Goal: Task Accomplishment & Management: Manage account settings

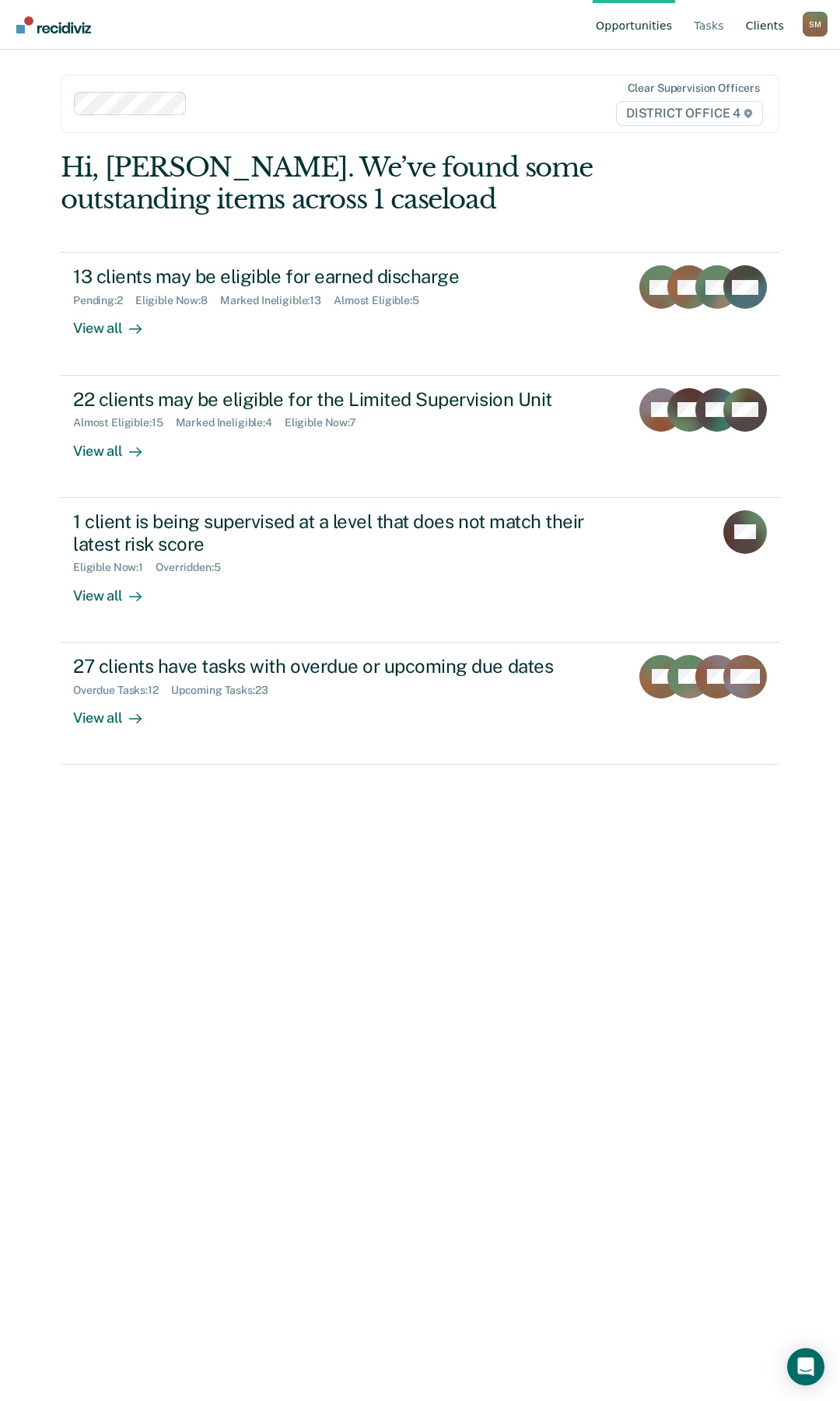
click at [759, 28] on link "Client s" at bounding box center [764, 25] width 44 height 50
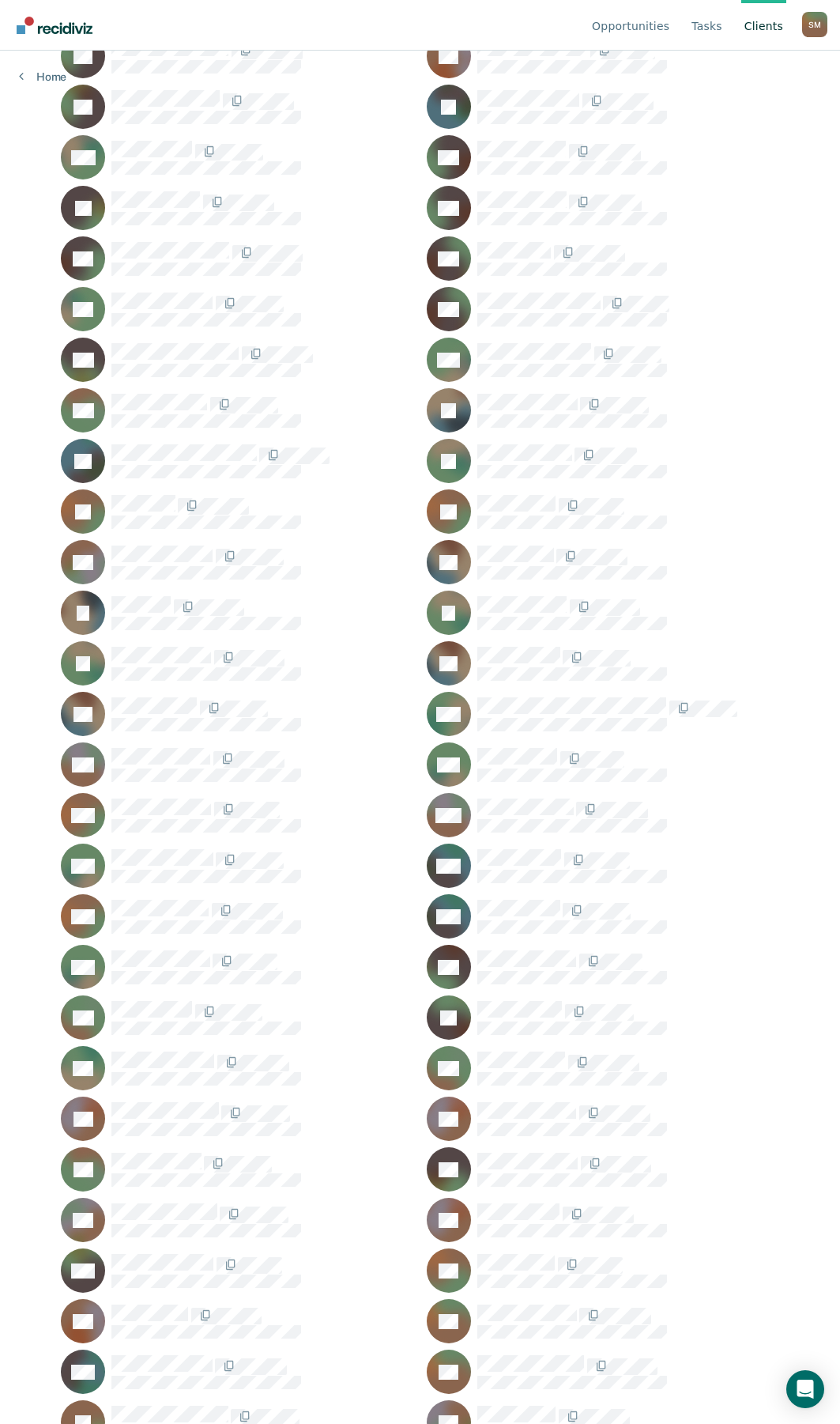
scroll to position [870, 0]
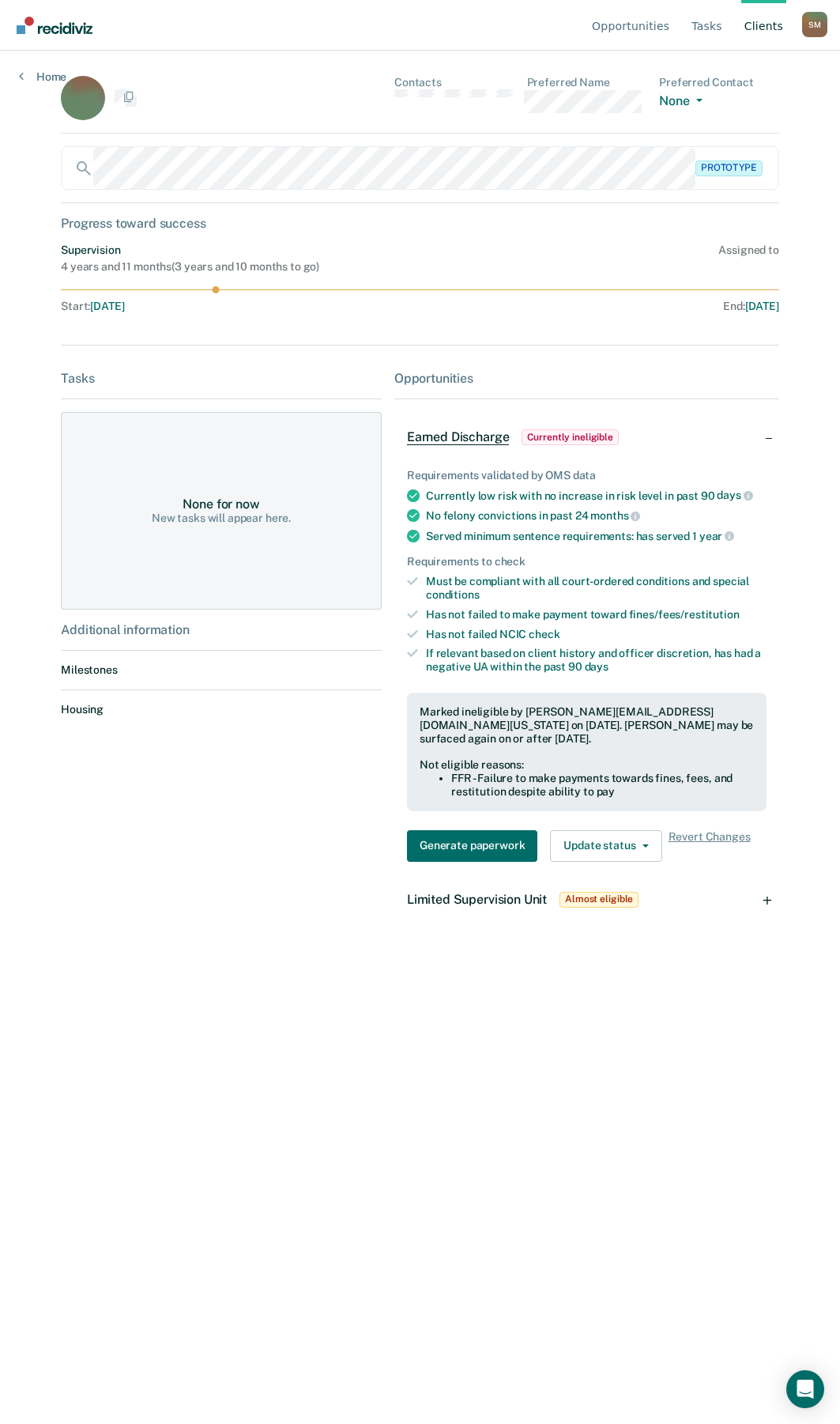
click at [186, 919] on div "Tasks None for now New tasks will appear here. Additional information Milestone…" at bounding box center [221, 648] width 321 height 555
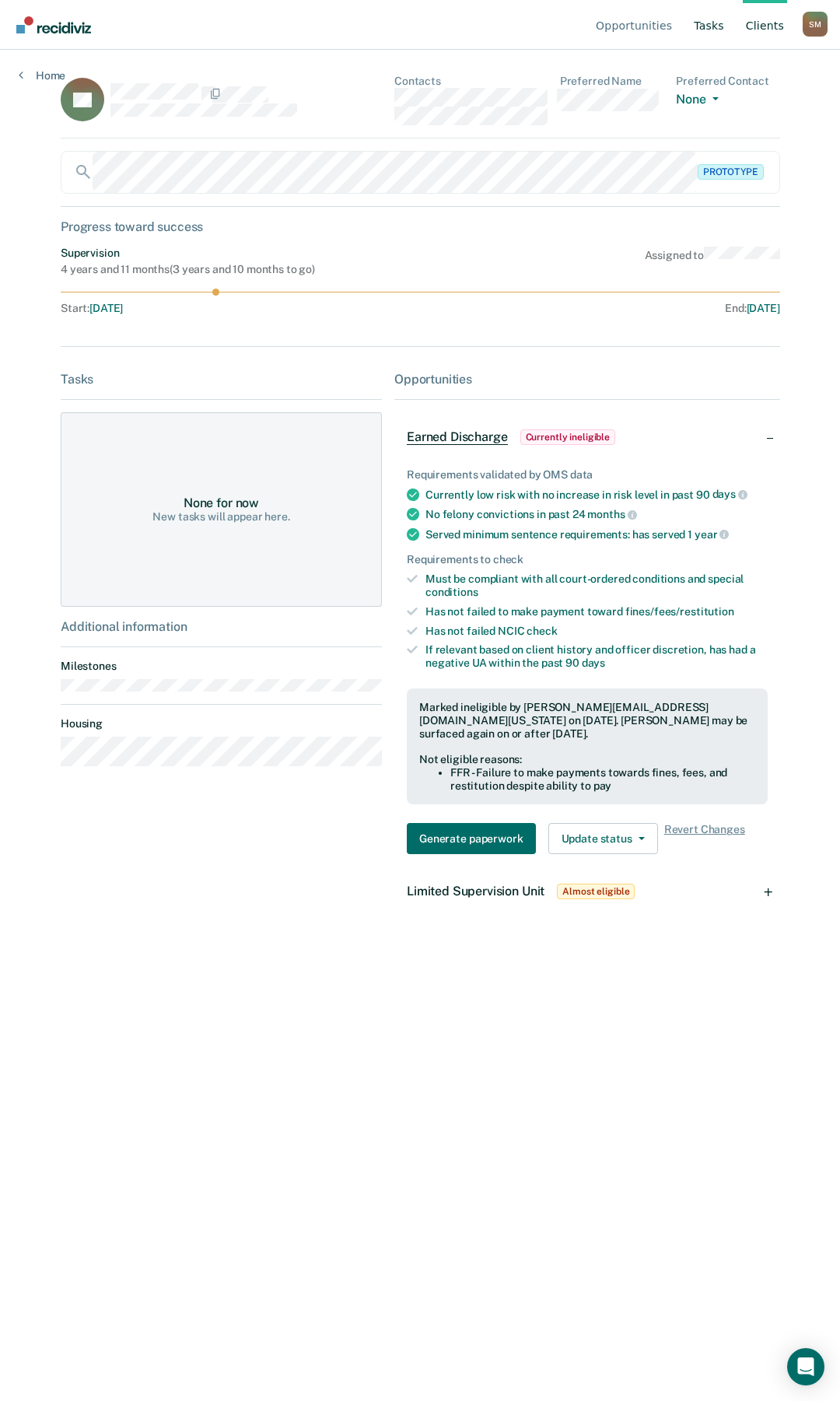
click at [705, 27] on link "Tasks" at bounding box center [709, 25] width 37 height 50
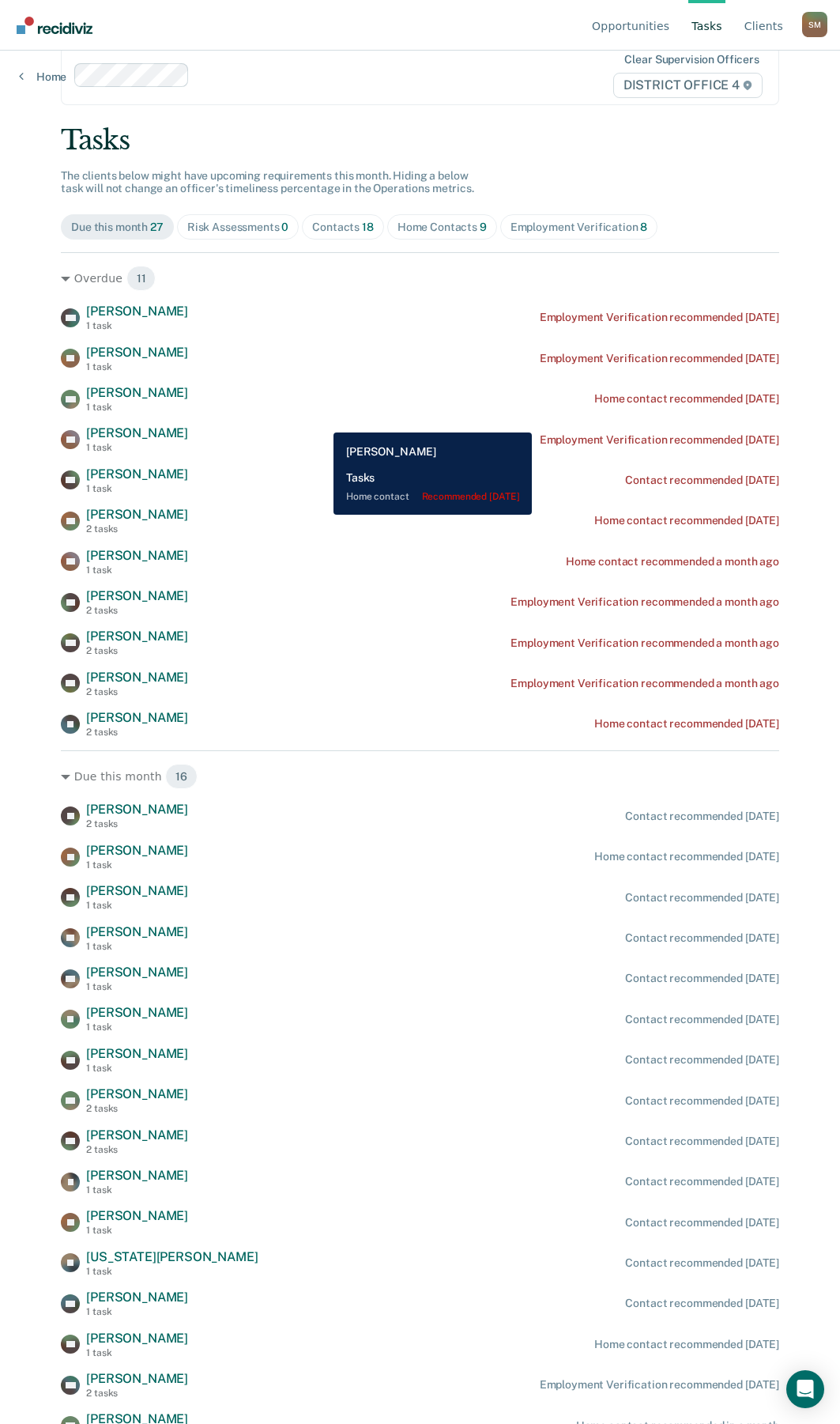
scroll to position [46, 0]
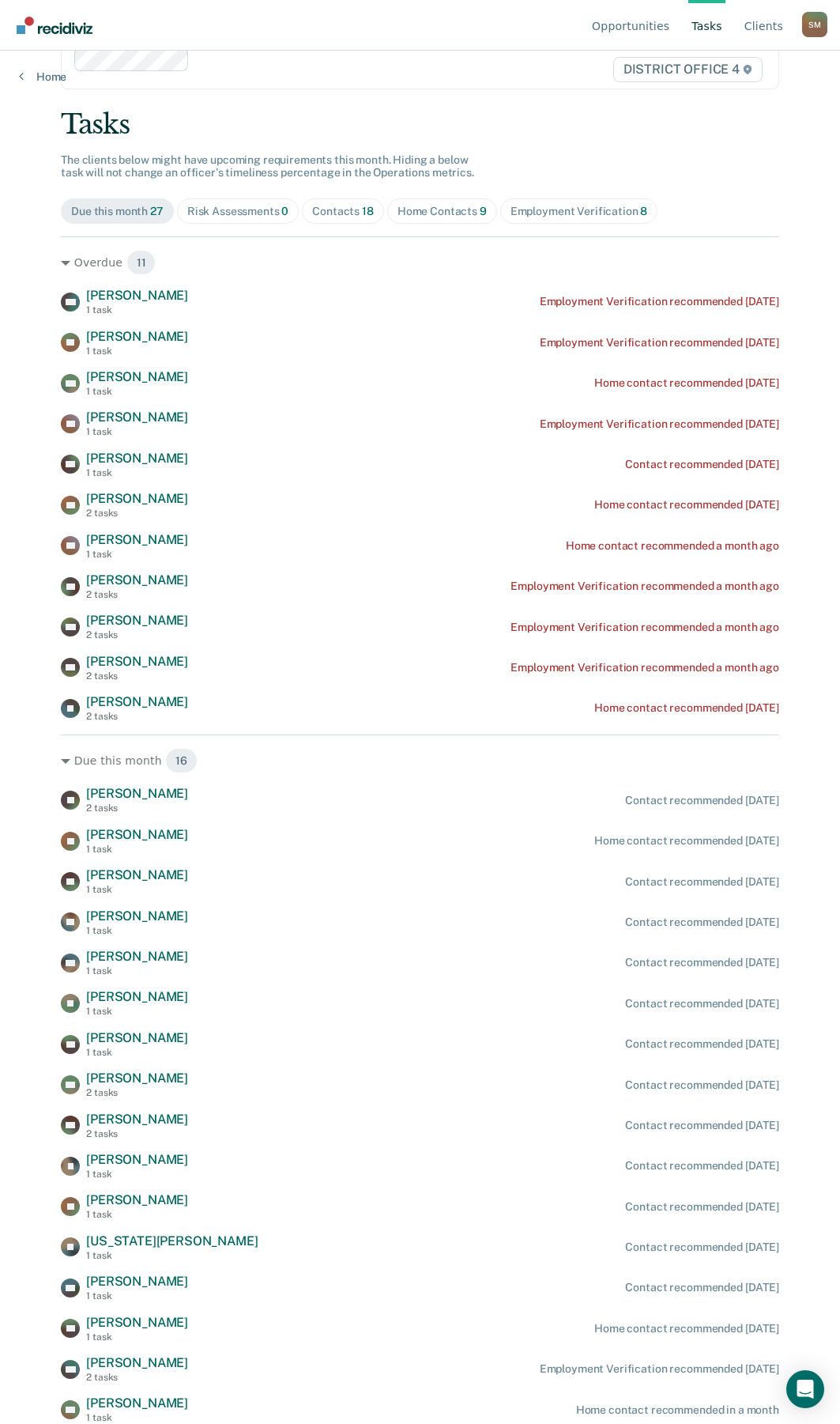
click at [340, 208] on div "Contacts 18" at bounding box center [342, 211] width 62 height 14
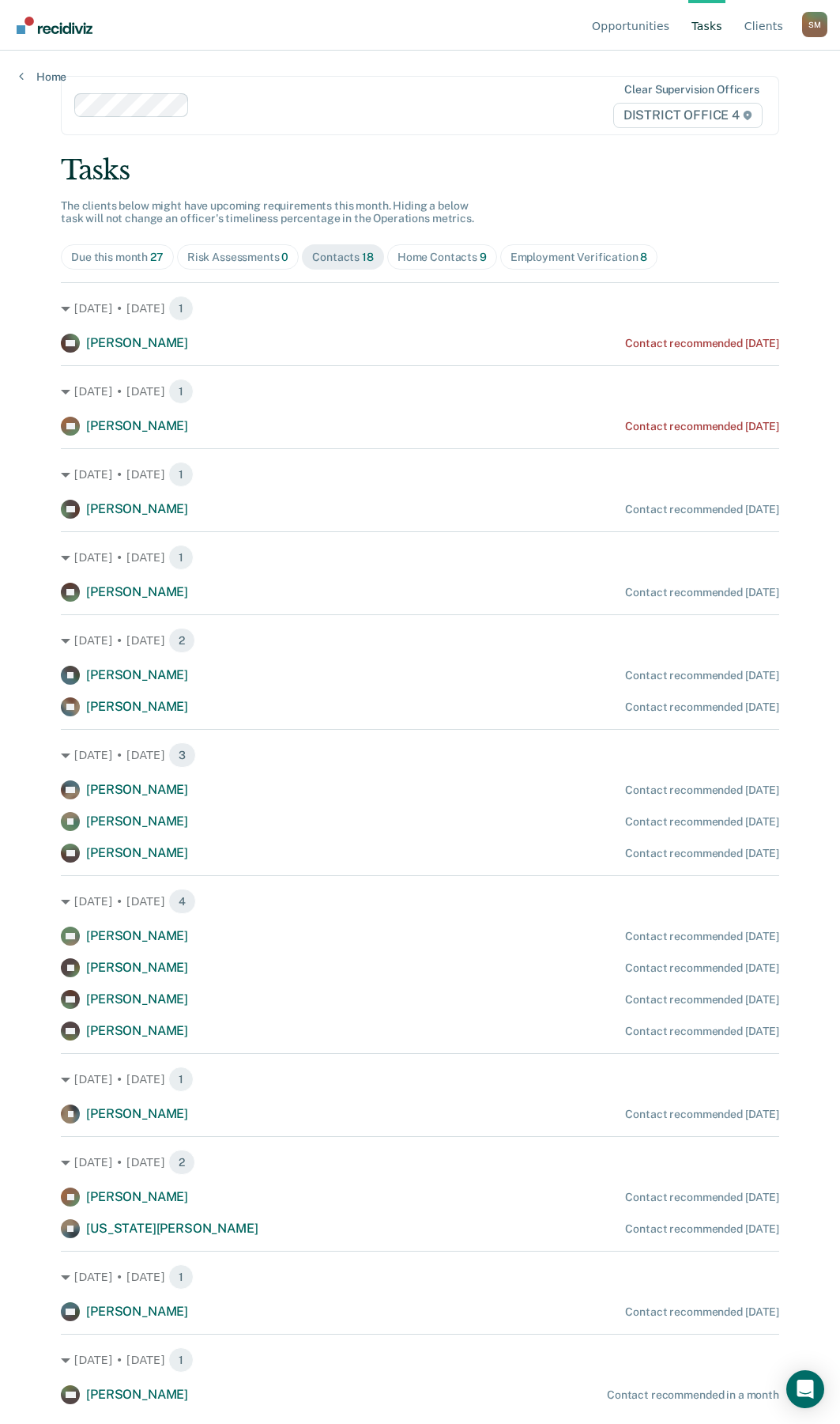
scroll to position [0, 0]
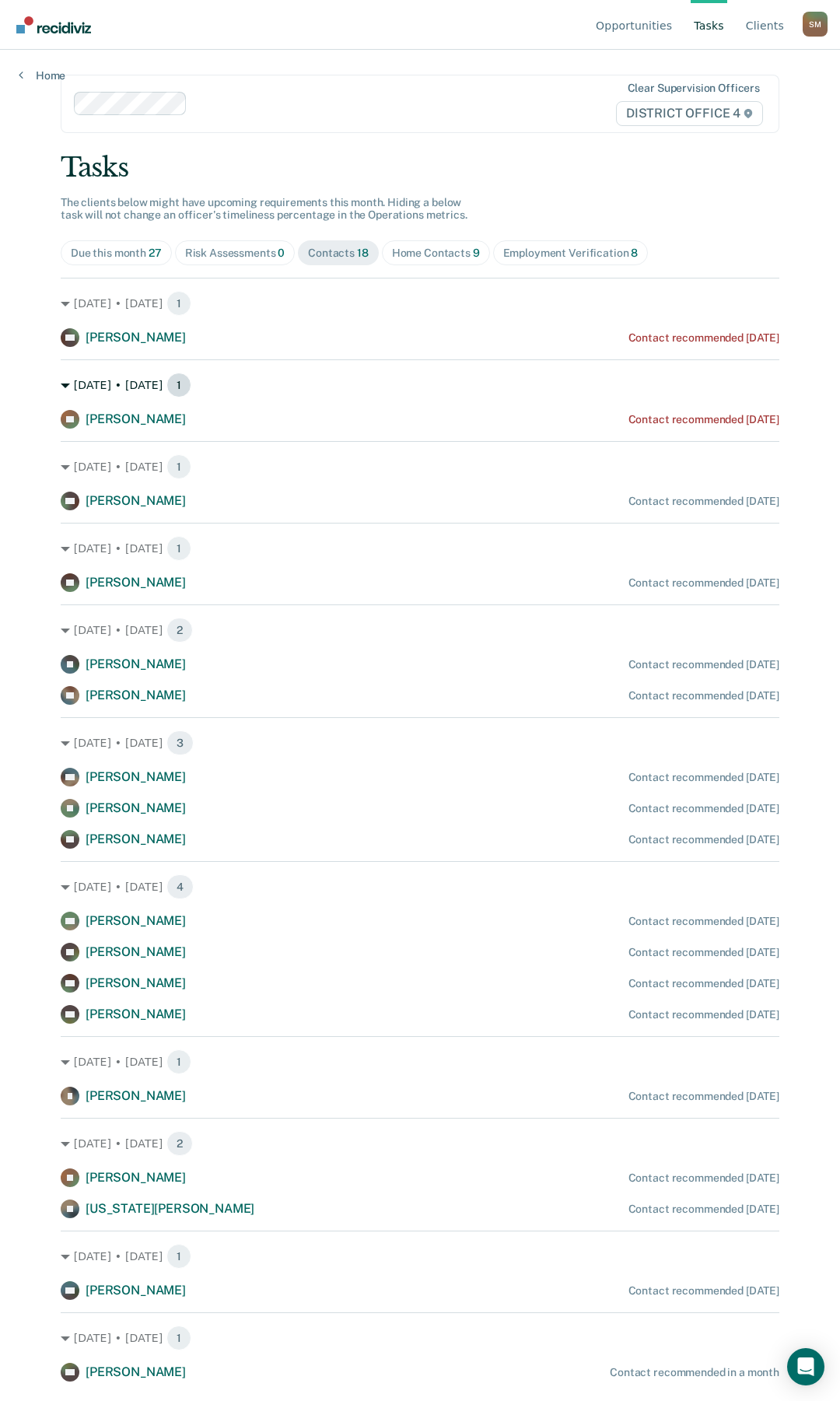
click at [442, 377] on div "[DATE] • [DATE] 1" at bounding box center [420, 386] width 718 height 25
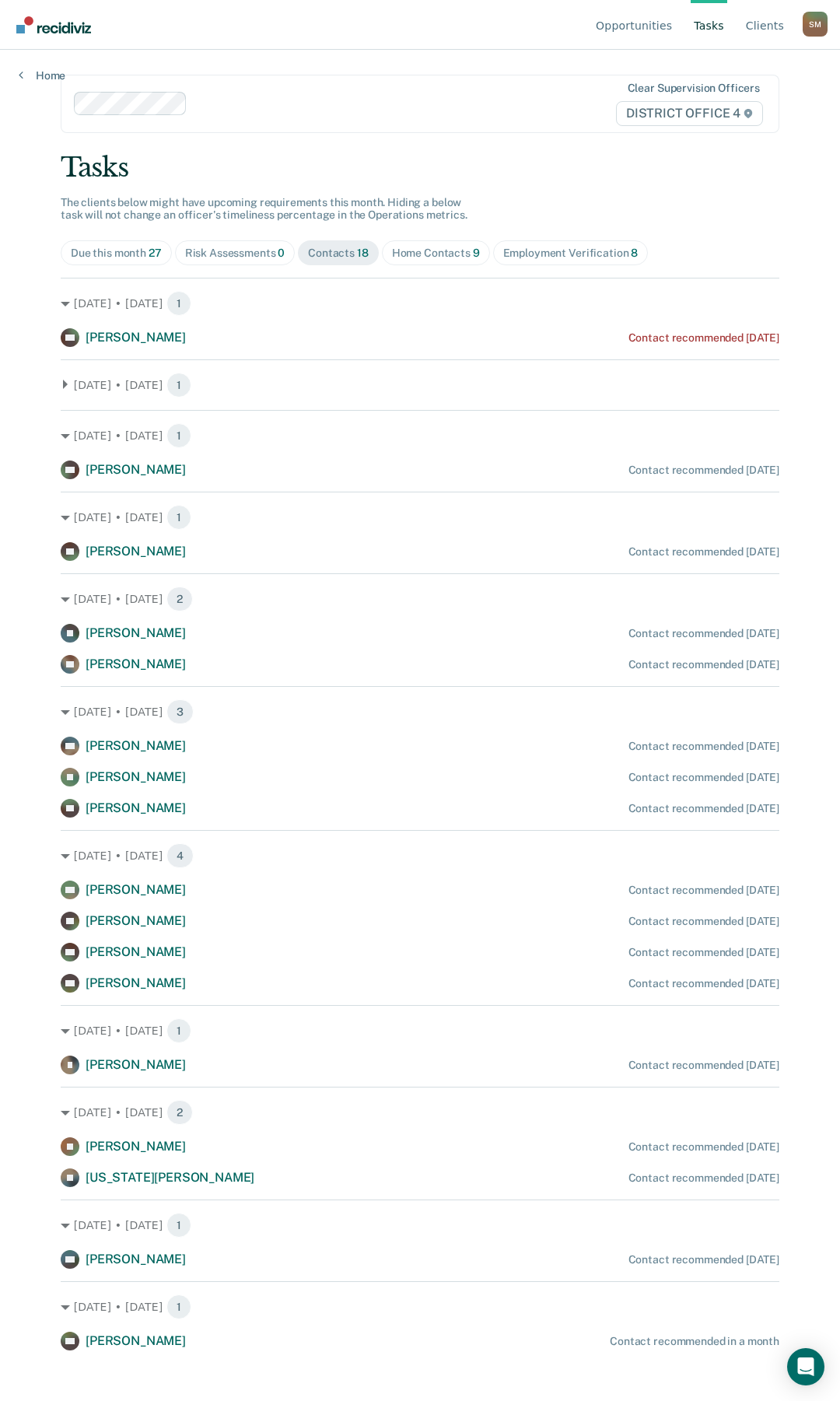
click at [473, 249] on span "9" at bounding box center [476, 253] width 7 height 13
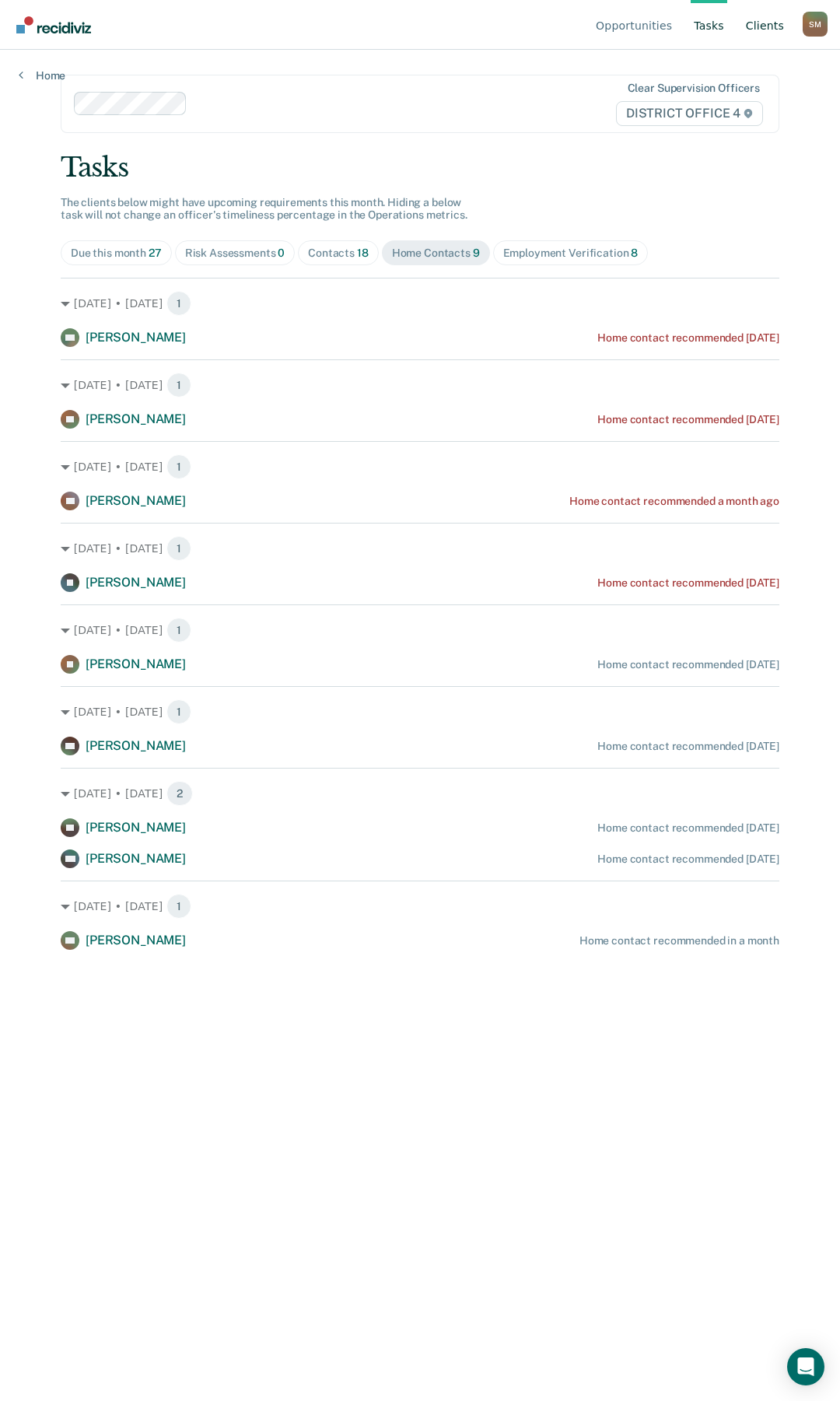
click at [767, 22] on link "Client s" at bounding box center [764, 25] width 44 height 50
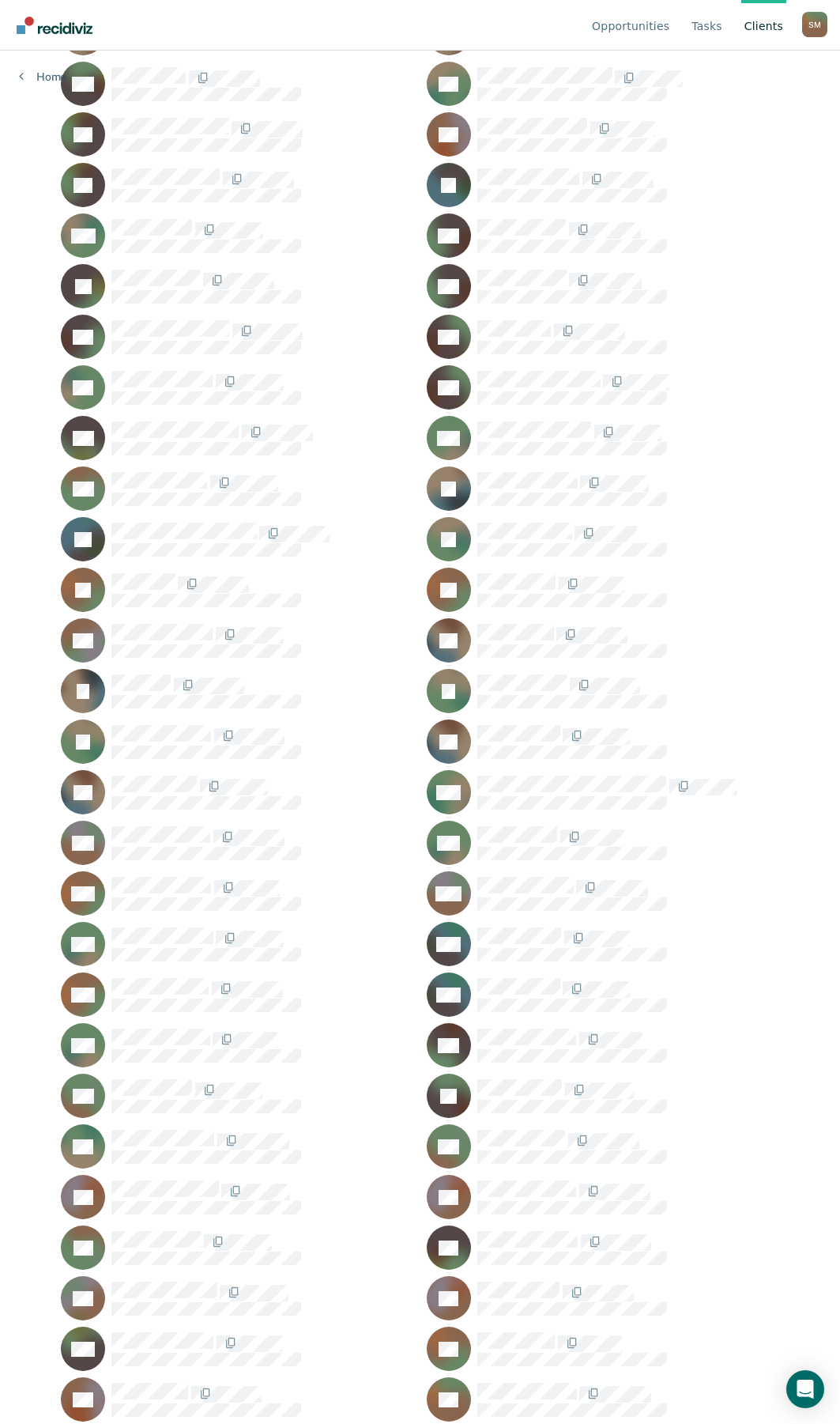
scroll to position [554, 0]
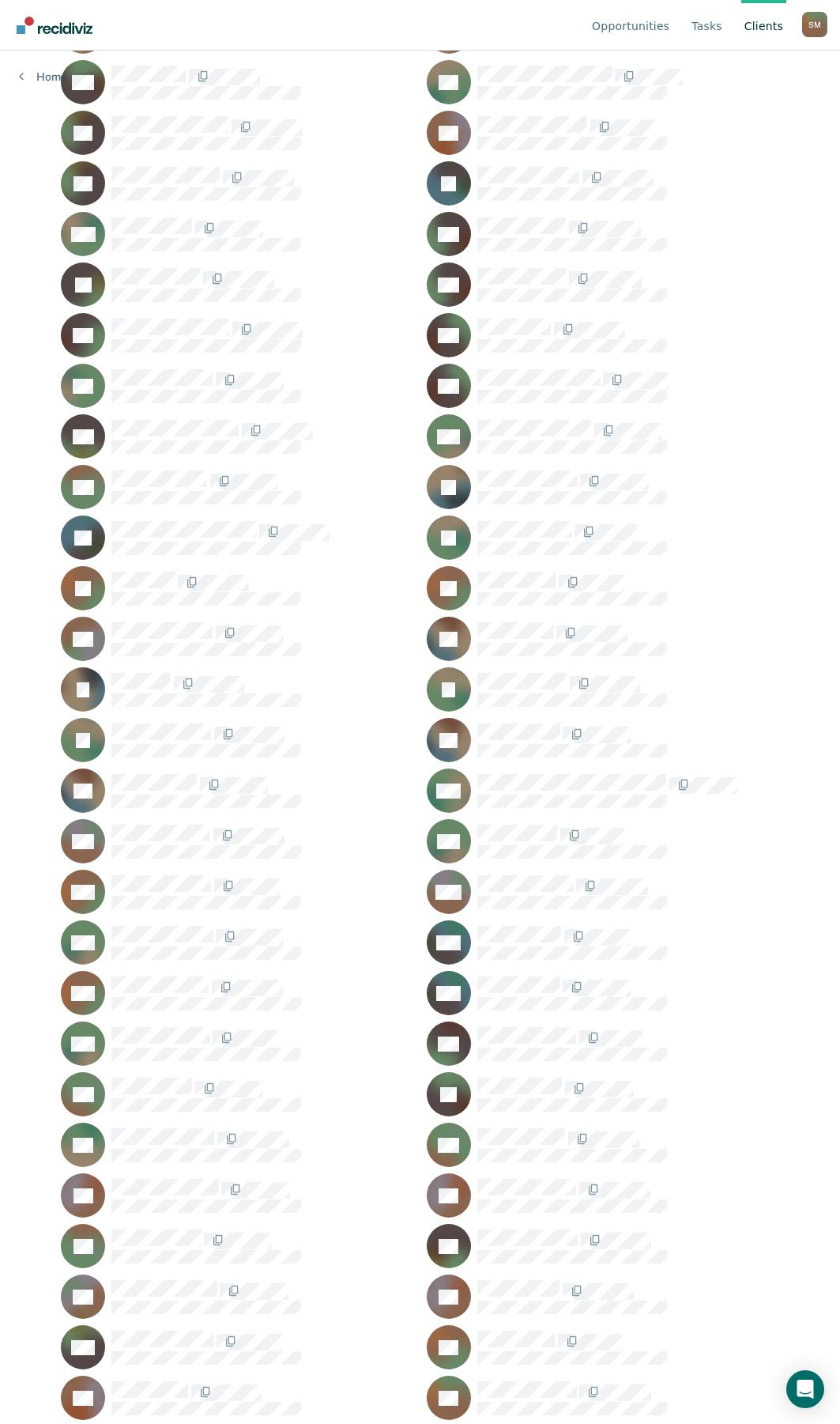
click at [531, 368] on div "CH" at bounding box center [603, 386] width 353 height 44
